Goal: Information Seeking & Learning: Learn about a topic

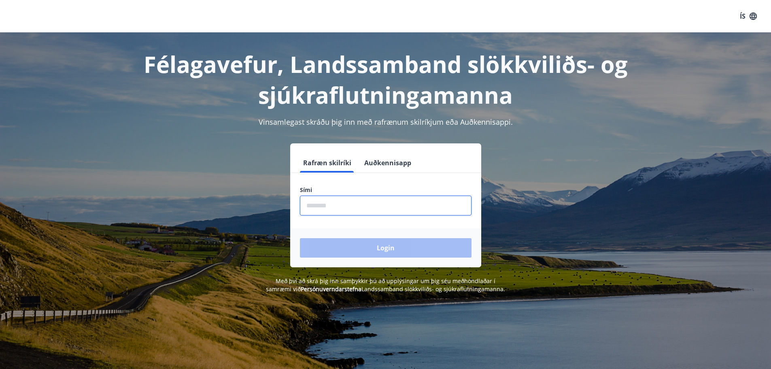
click at [336, 205] on input "phone" at bounding box center [386, 205] width 172 height 20
type input "********"
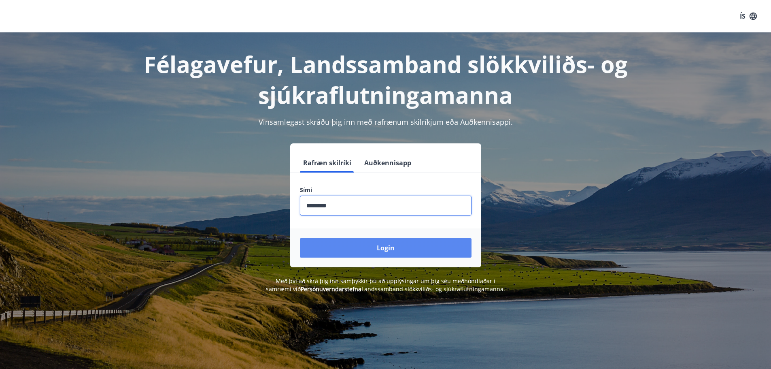
click at [372, 247] on button "Login" at bounding box center [386, 247] width 172 height 19
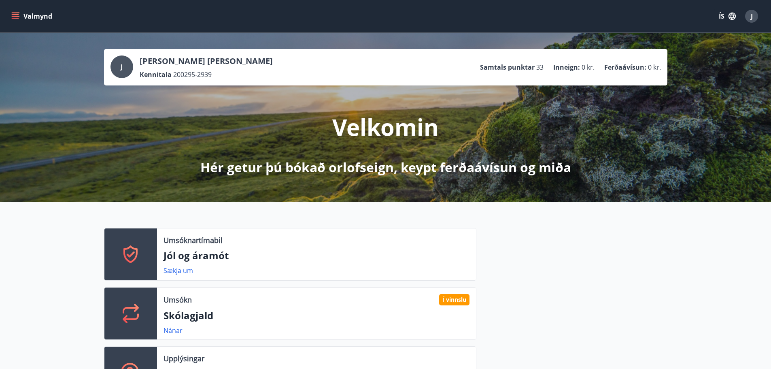
click at [45, 221] on div "Umsóknartímabil Jól og áramót Sækja um Umsókn Í vinnslu Skólagjald Nánar Upplýs…" at bounding box center [385, 310] width 771 height 216
click at [19, 21] on button "Valmynd" at bounding box center [33, 16] width 46 height 15
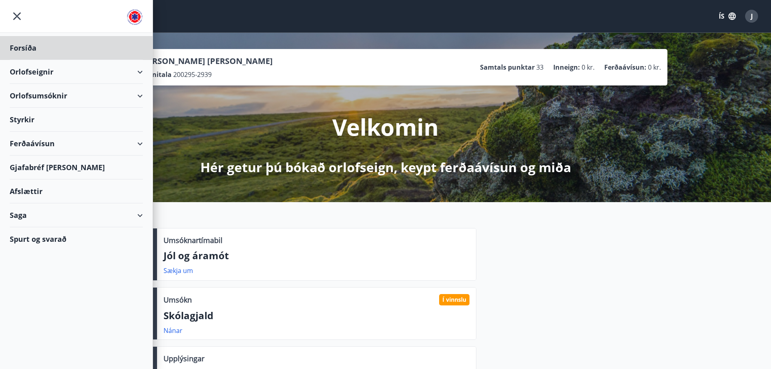
click at [20, 122] on div "Styrkir" at bounding box center [76, 120] width 133 height 24
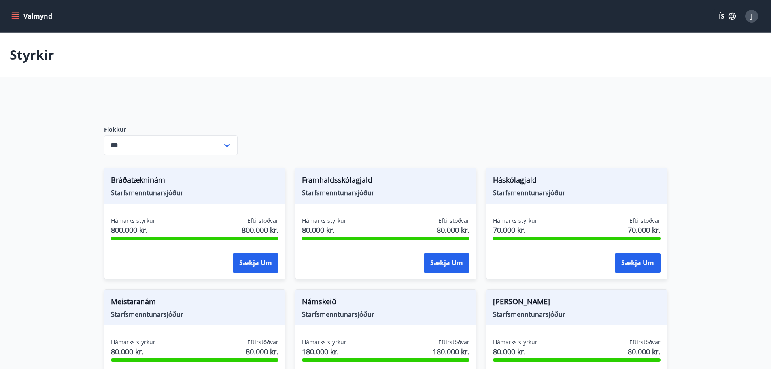
type input "***"
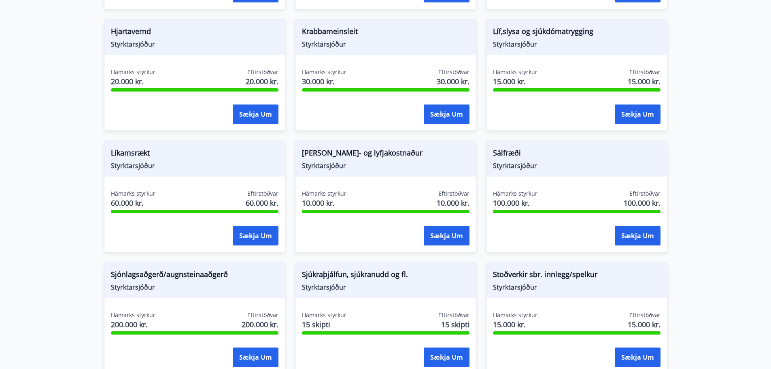
scroll to position [647, 0]
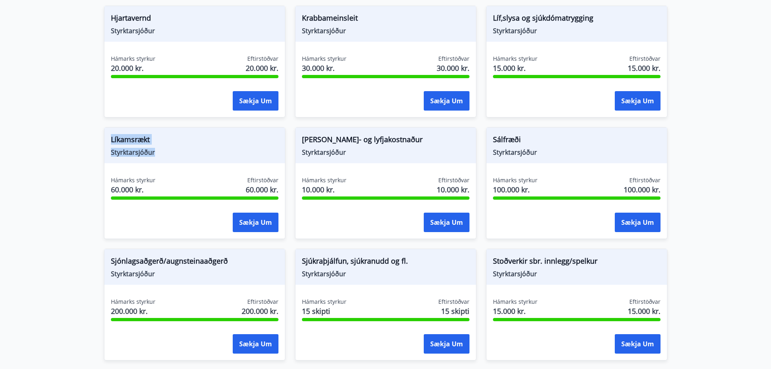
drag, startPoint x: 160, startPoint y: 159, endPoint x: 85, endPoint y: 126, distance: 82.1
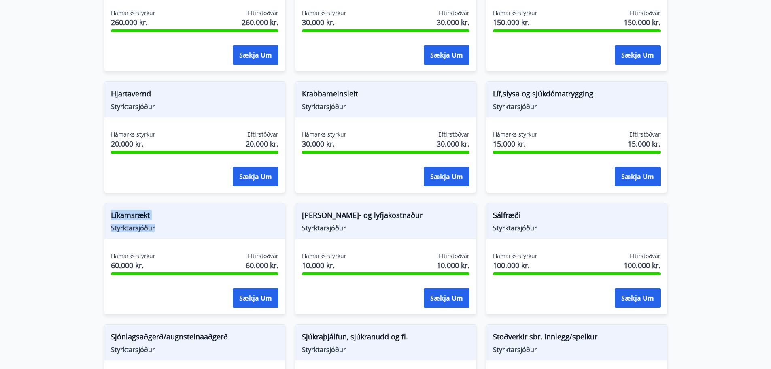
scroll to position [555, 0]
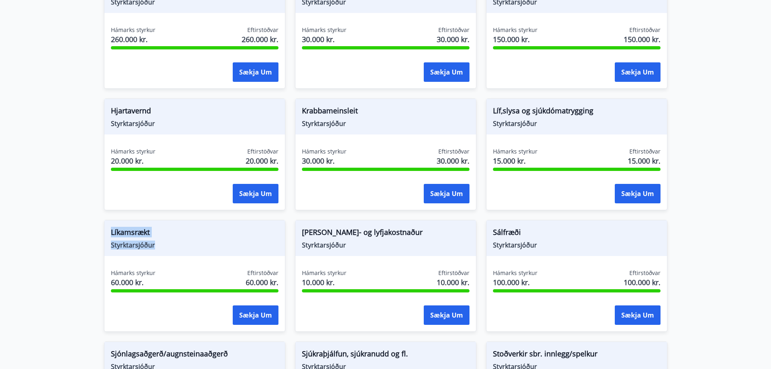
click at [166, 227] on span "Líkamsrækt" at bounding box center [195, 234] width 168 height 14
drag, startPoint x: 168, startPoint y: 255, endPoint x: 81, endPoint y: 223, distance: 92.9
click at [81, 223] on main "Styrkir Flokkur *** ​ Bráðatækninám Starfsmenntunarsjóður Hámarks styrkur 800.0…" at bounding box center [385, 91] width 771 height 1227
click at [78, 225] on main "Styrkir Flokkur *** ​ Bráðatækninám Starfsmenntunarsjóður Hámarks styrkur 800.0…" at bounding box center [385, 91] width 771 height 1227
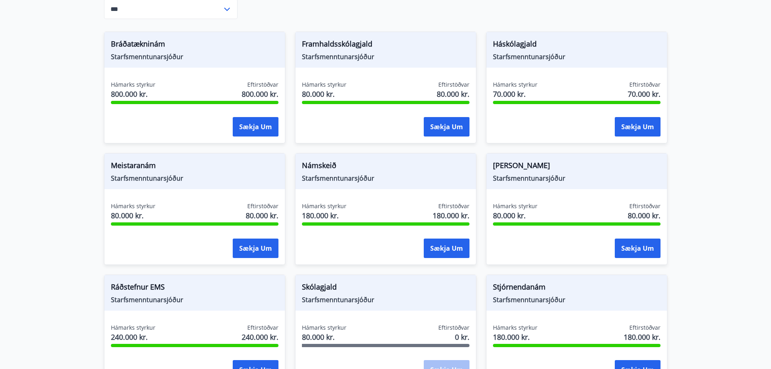
scroll to position [162, 0]
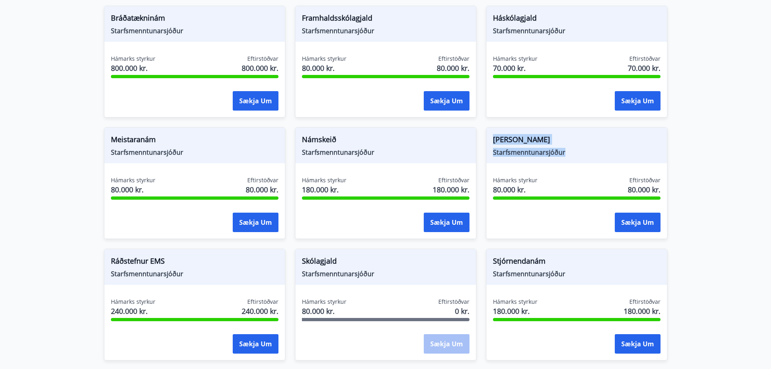
drag, startPoint x: 492, startPoint y: 136, endPoint x: 567, endPoint y: 157, distance: 77.0
click at [565, 157] on div "Rauði haninn Starfsmenntunarsjóður" at bounding box center [576, 145] width 180 height 36
click at [571, 155] on span "Starfsmenntunarsjóður" at bounding box center [577, 152] width 168 height 9
drag, startPoint x: 571, startPoint y: 155, endPoint x: 501, endPoint y: 137, distance: 72.3
click at [501, 137] on div "Rauði haninn Starfsmenntunarsjóður" at bounding box center [576, 145] width 180 height 36
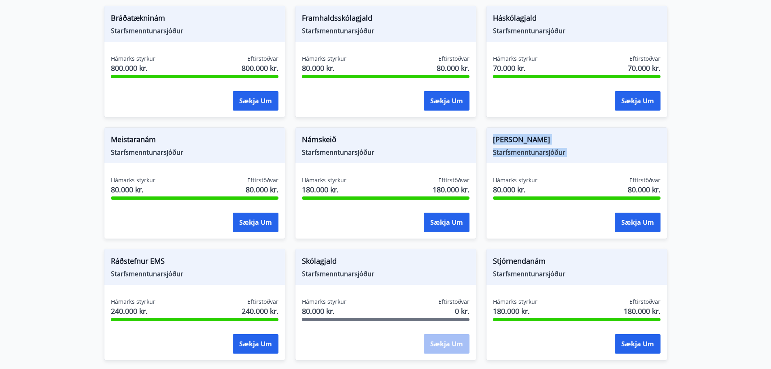
click at [479, 165] on div "Rauði haninn Starfsmenntunarsjóður Hámarks styrkur 80.000 kr. Eftirstöðvar 80.0…" at bounding box center [571, 177] width 191 height 121
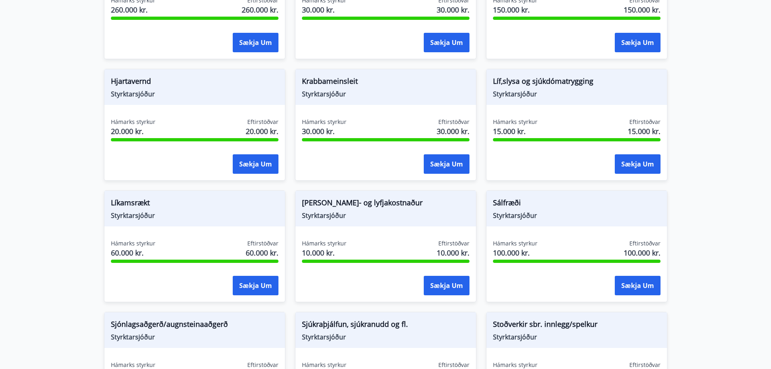
scroll to position [688, 0]
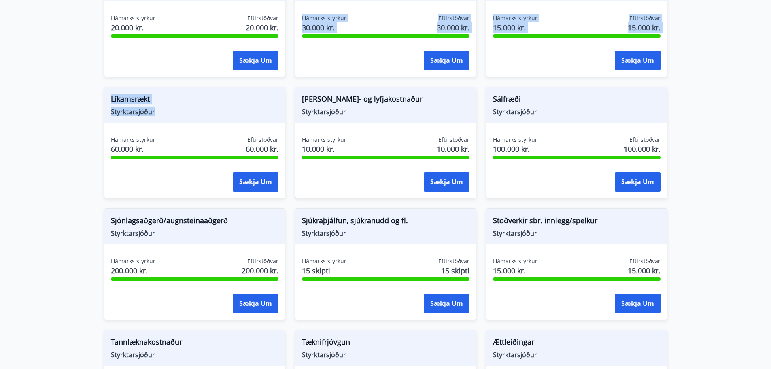
drag, startPoint x: 166, startPoint y: 116, endPoint x: 93, endPoint y: 70, distance: 86.0
click at [163, 101] on span "Líkamsrækt" at bounding box center [195, 100] width 168 height 14
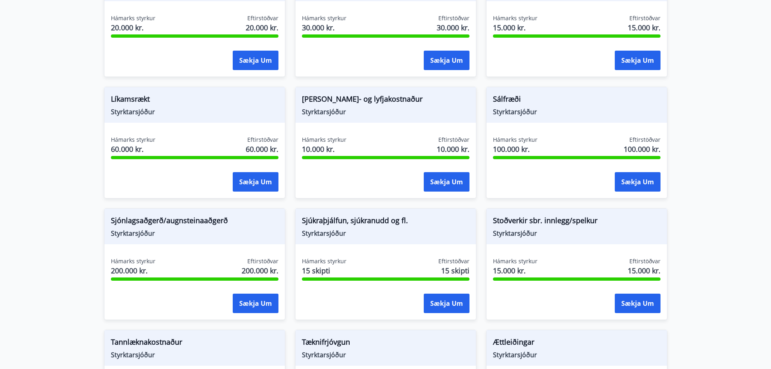
click at [126, 96] on span "Líkamsrækt" at bounding box center [195, 100] width 168 height 14
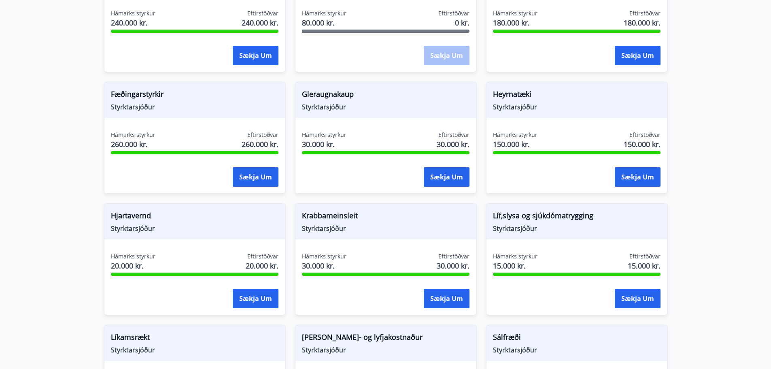
scroll to position [567, 0]
